Goal: Transaction & Acquisition: Purchase product/service

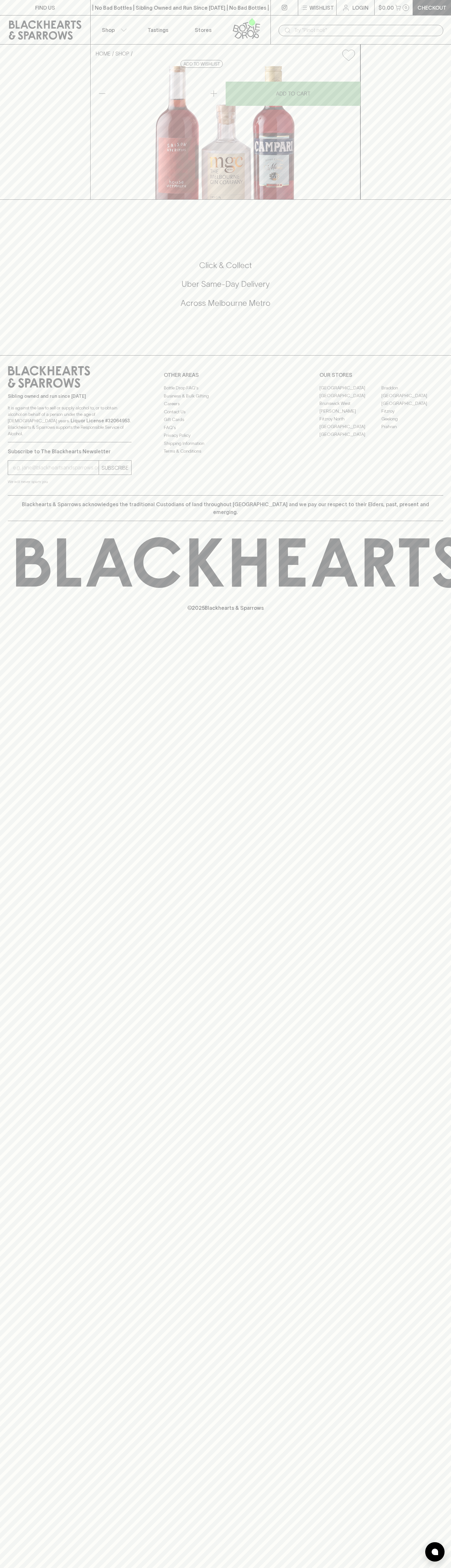
click at [350, 430] on link "[GEOGRAPHIC_DATA]" at bounding box center [350, 426] width 62 height 8
click at [328, 1] on button "Wishlist" at bounding box center [317, 8] width 38 height 15
click at [428, 1528] on div at bounding box center [226, 784] width 451 height 1568
click at [162, 1567] on html "FIND US | No Bad Bottles | Sibling Owned and Run Since [DATE] | No Bad Bottles …" at bounding box center [226, 784] width 451 height 1568
click at [22, 796] on div at bounding box center [226, 784] width 451 height 1568
